Goal: Information Seeking & Learning: Learn about a topic

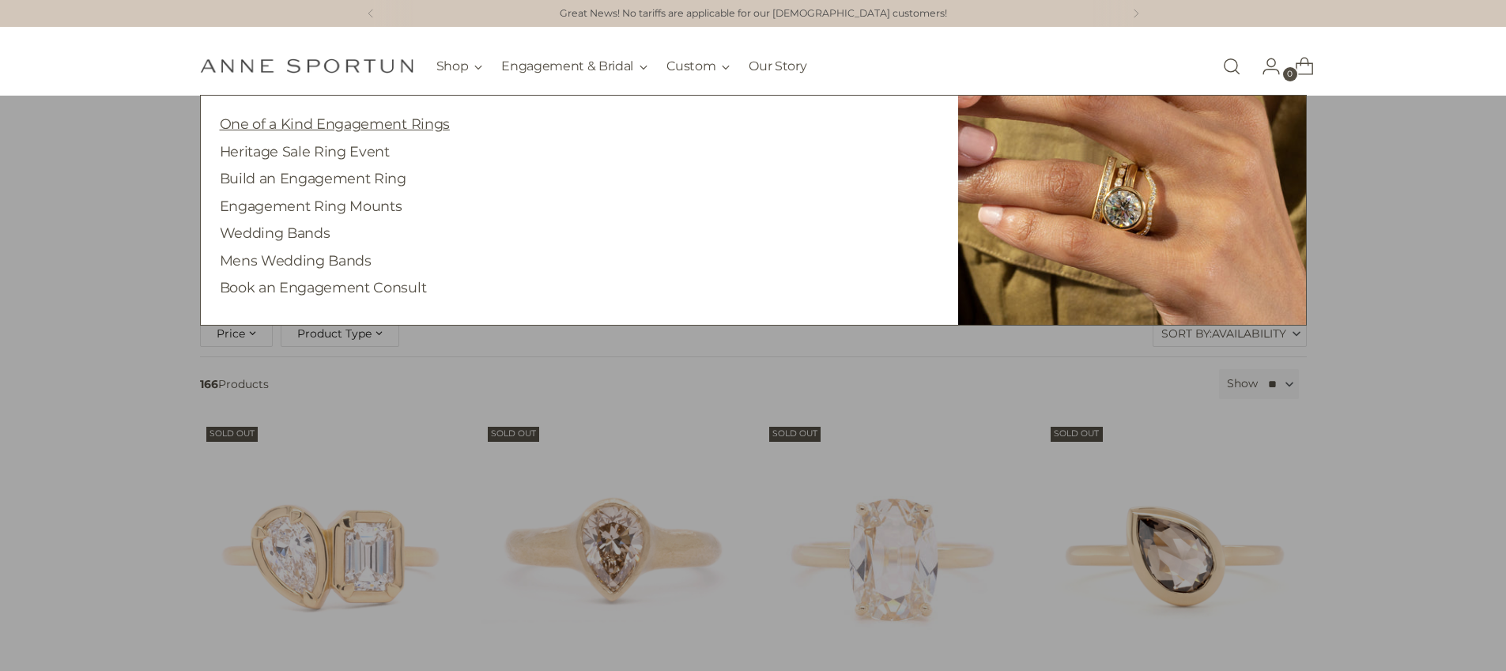
click at [440, 119] on link "One of a Kind Engagement Rings" at bounding box center [335, 123] width 230 height 17
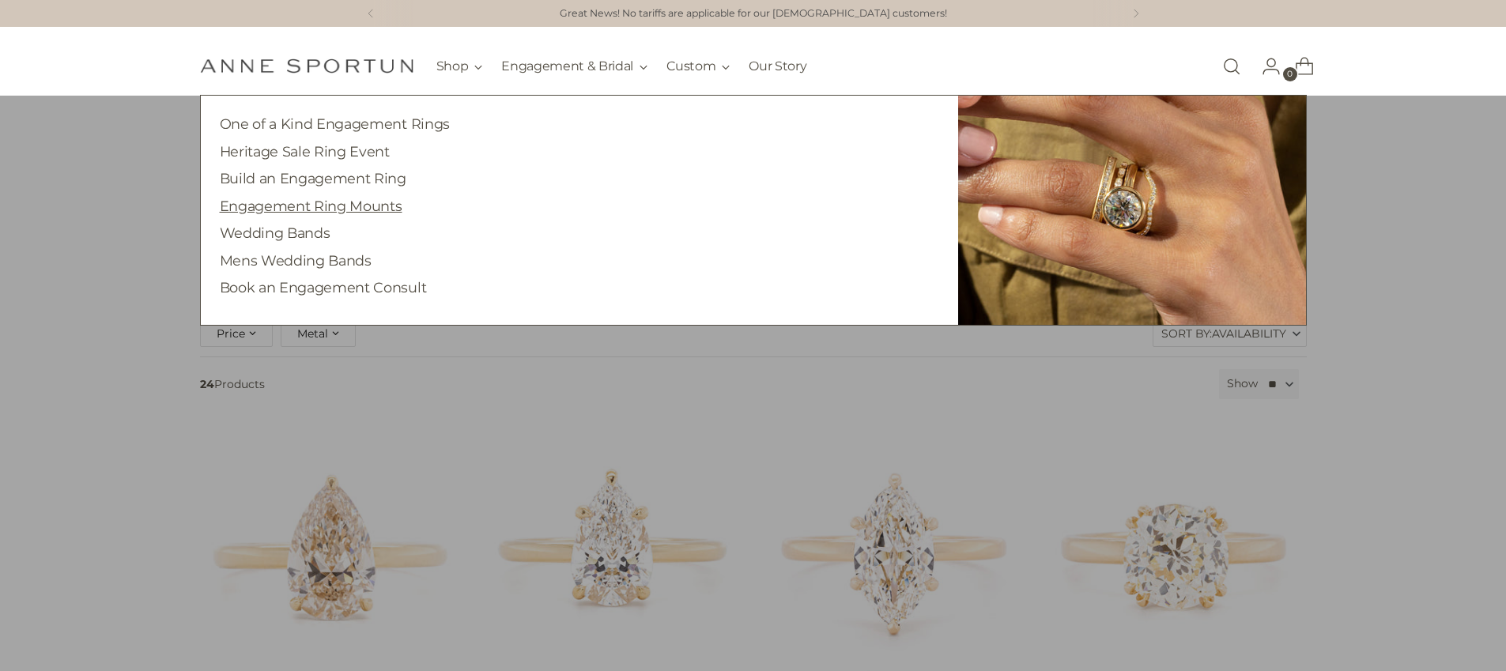
click at [349, 202] on link "Engagement Ring Mounts" at bounding box center [311, 206] width 183 height 17
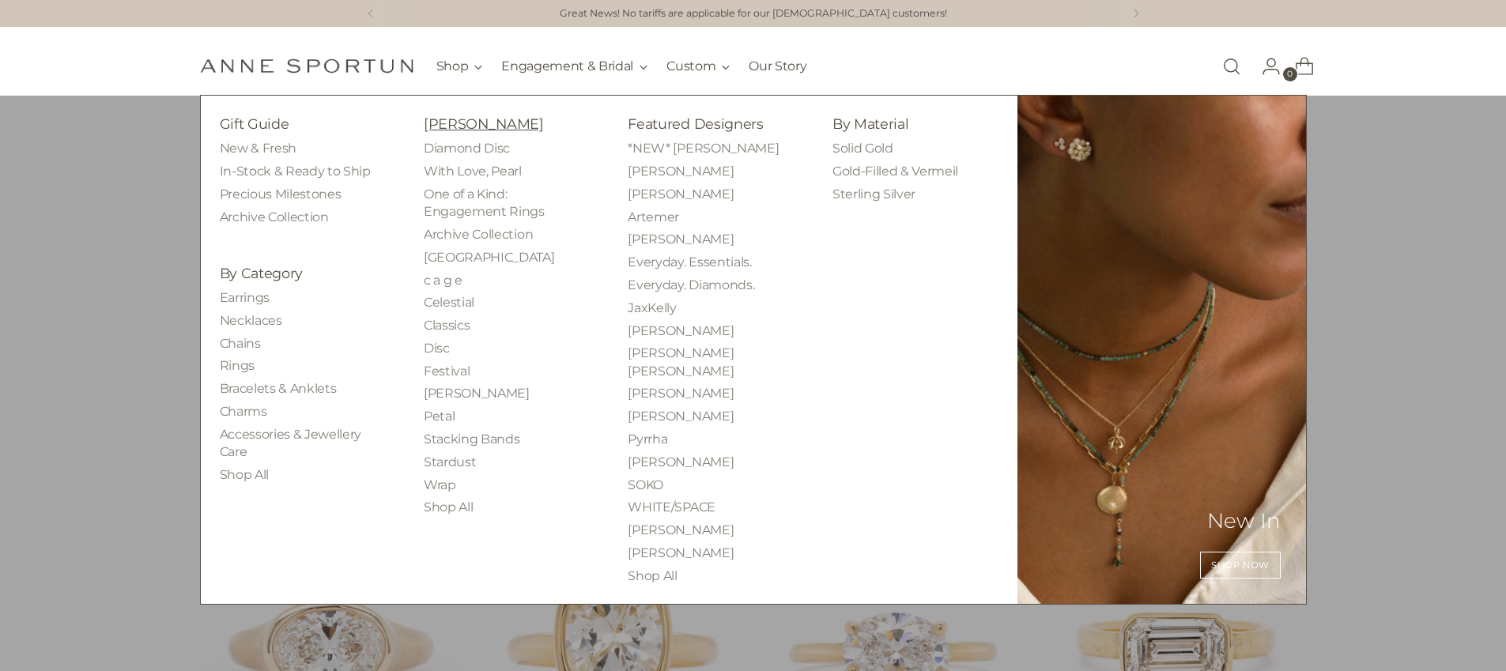
click at [463, 128] on link "[PERSON_NAME]" at bounding box center [484, 123] width 120 height 17
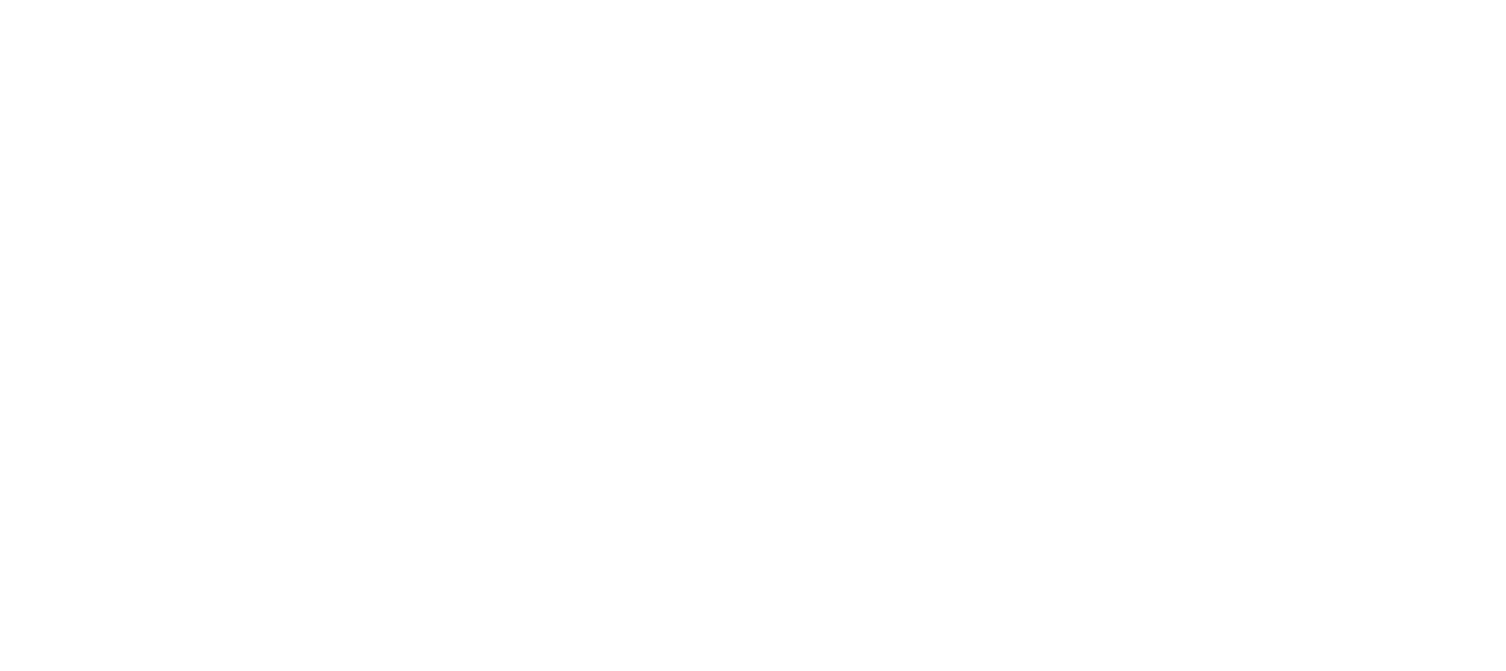
scroll to position [27, 0]
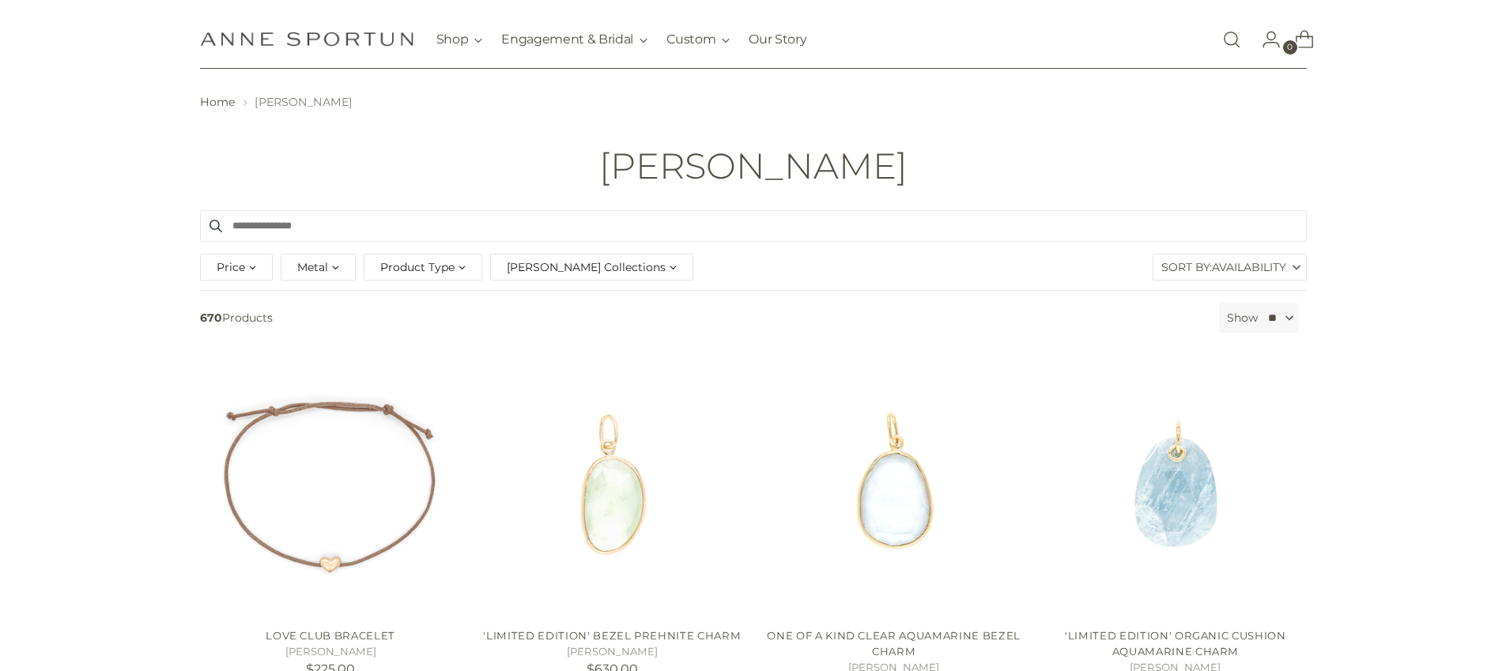
click at [384, 263] on span "Product Type" at bounding box center [417, 267] width 74 height 17
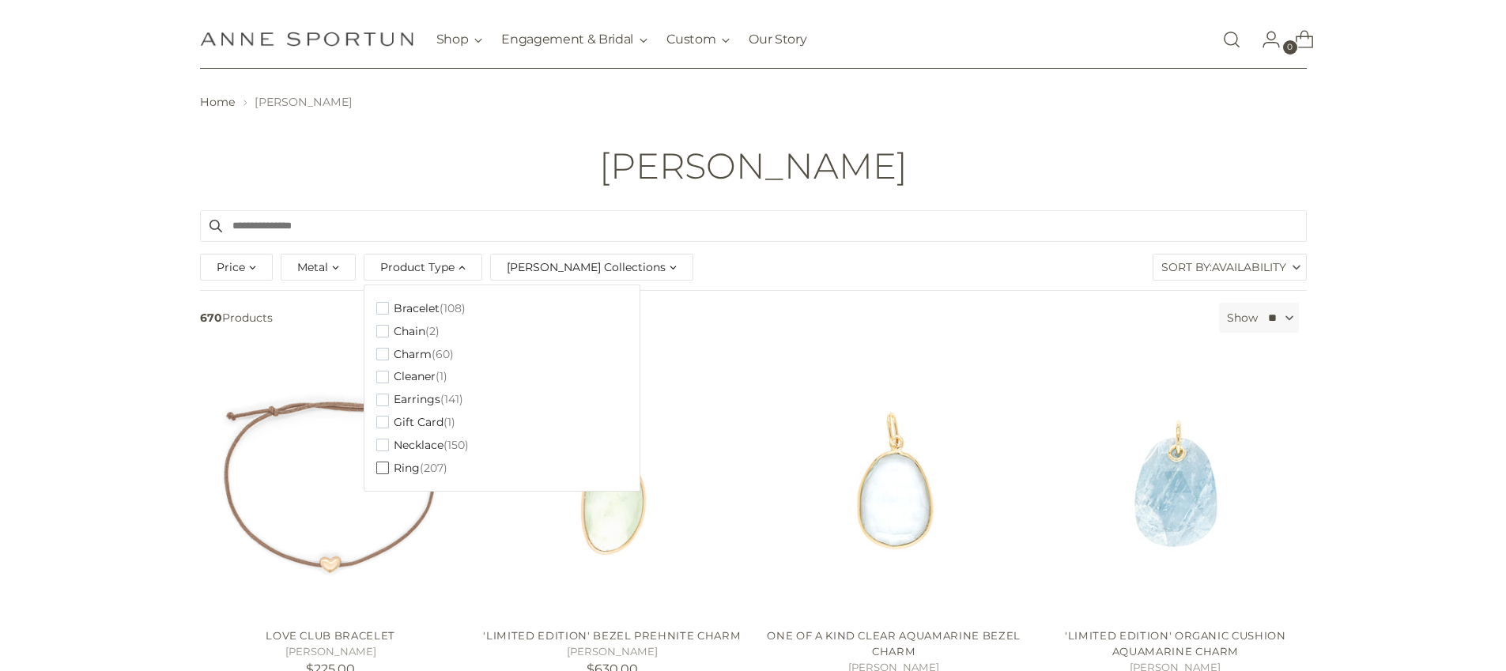
click at [402, 473] on span "Ring" at bounding box center [407, 468] width 26 height 13
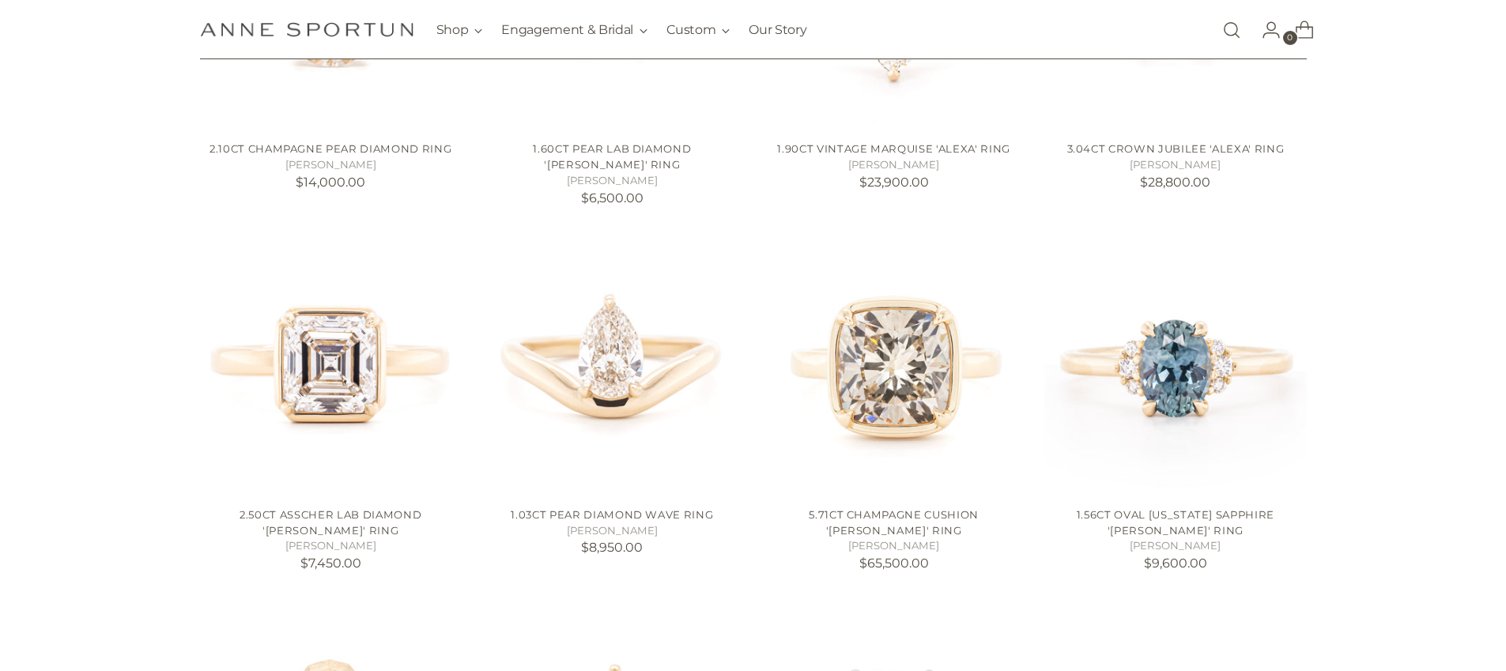
scroll to position [883, 0]
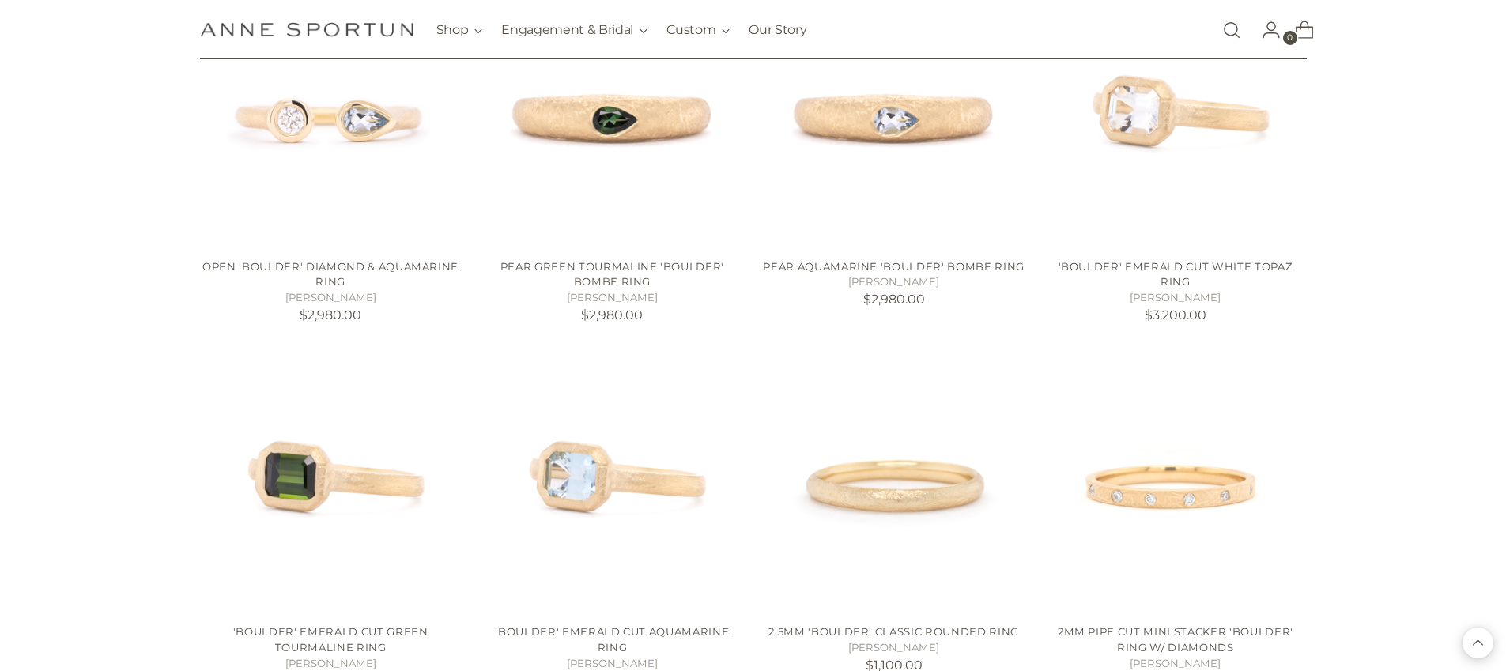
scroll to position [5467, 0]
